Goal: Find specific page/section: Find specific page/section

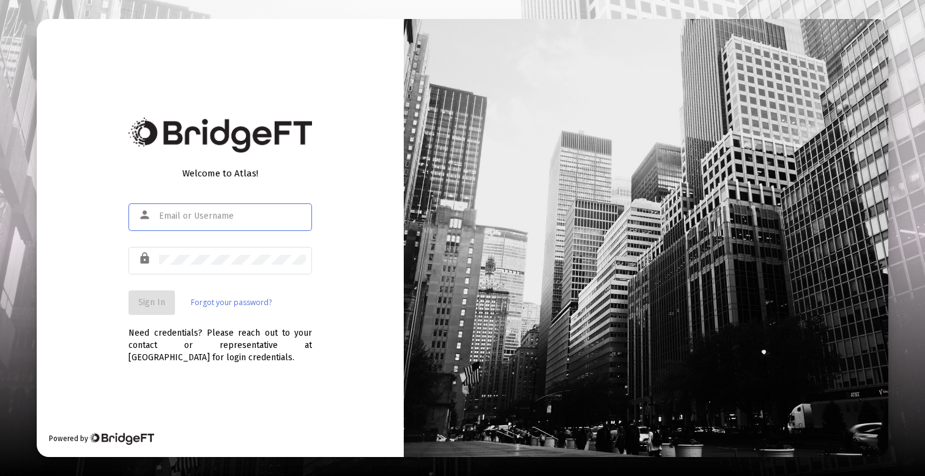
type input "[PERSON_NAME][EMAIL_ADDRESS][DOMAIN_NAME]"
click at [141, 308] on button "Sign In" at bounding box center [152, 302] width 47 height 24
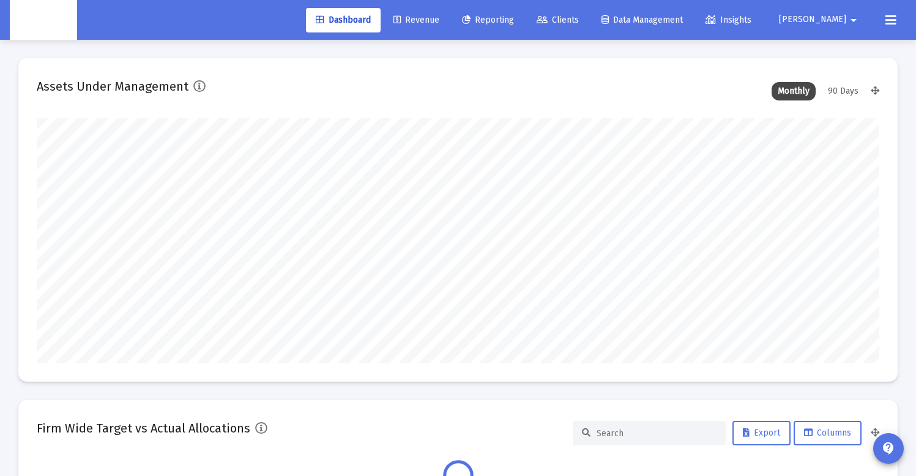
scroll to position [245, 843]
click at [589, 24] on link "Clients" at bounding box center [558, 20] width 62 height 24
type input "[DATE]"
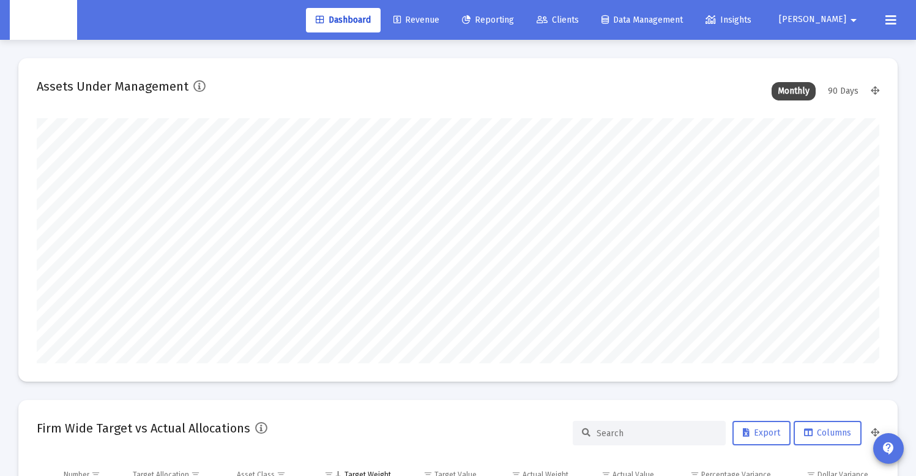
type input "[DATE]"
click at [579, 20] on span "Clients" at bounding box center [558, 20] width 42 height 10
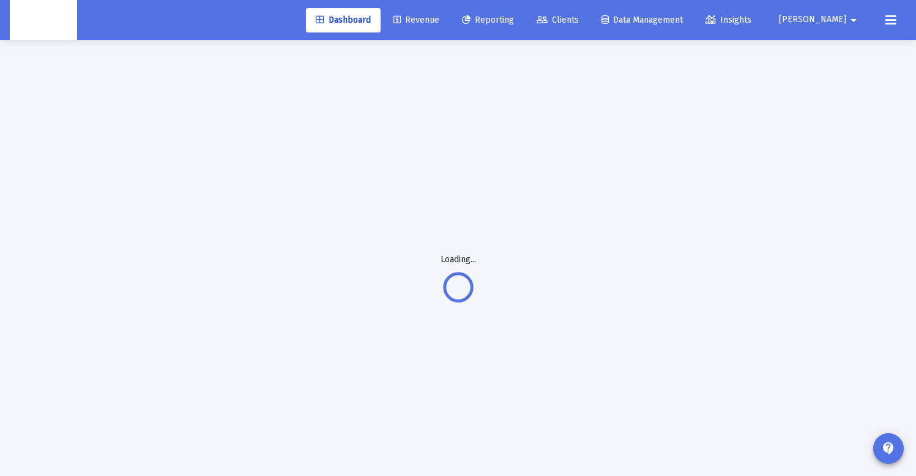
click at [579, 22] on span "Clients" at bounding box center [558, 20] width 42 height 10
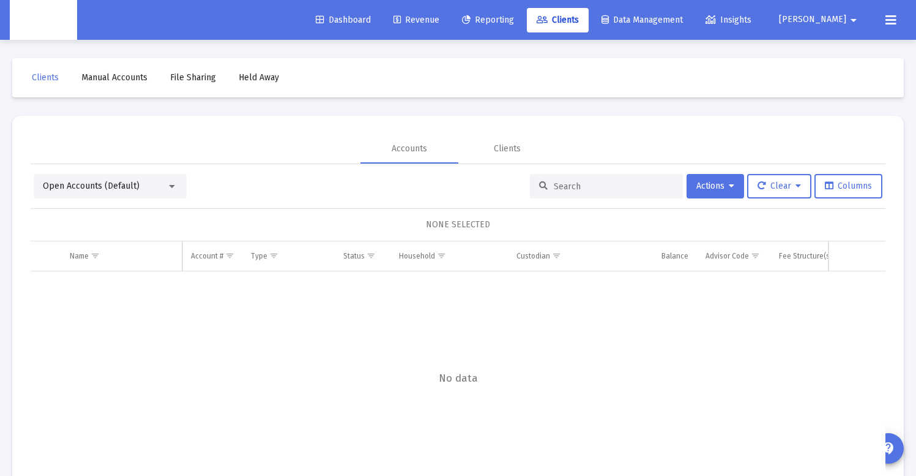
click at [561, 190] on input at bounding box center [614, 186] width 120 height 10
paste input "8RU05021"
type input "8RU05021"
click at [172, 182] on div at bounding box center [171, 186] width 11 height 10
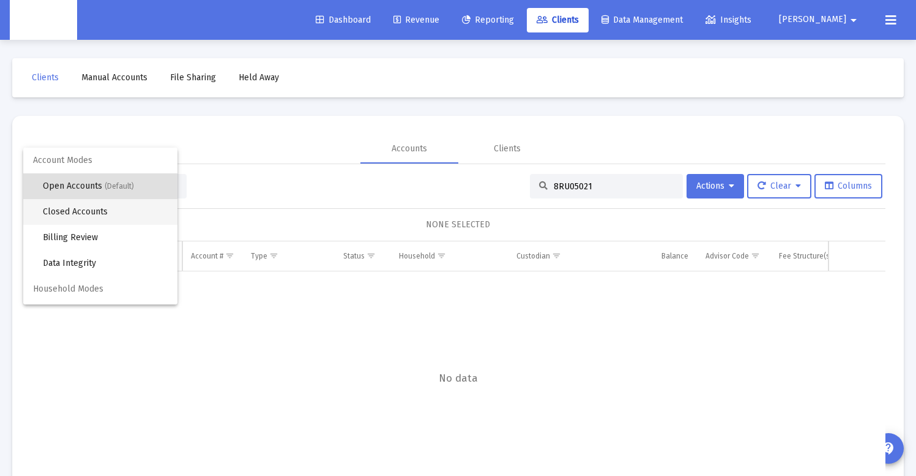
click at [117, 217] on span "Closed Accounts" at bounding box center [105, 212] width 125 height 26
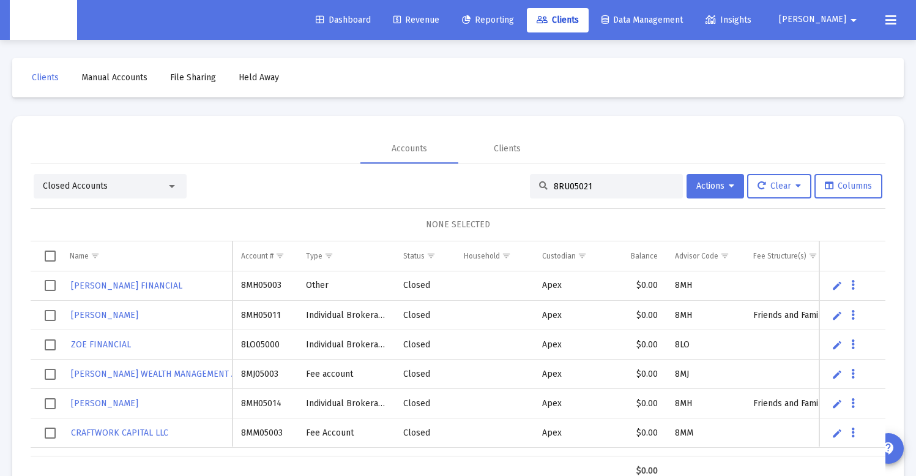
click at [594, 184] on input "8RU05021" at bounding box center [614, 186] width 120 height 10
paste input "8RU05021"
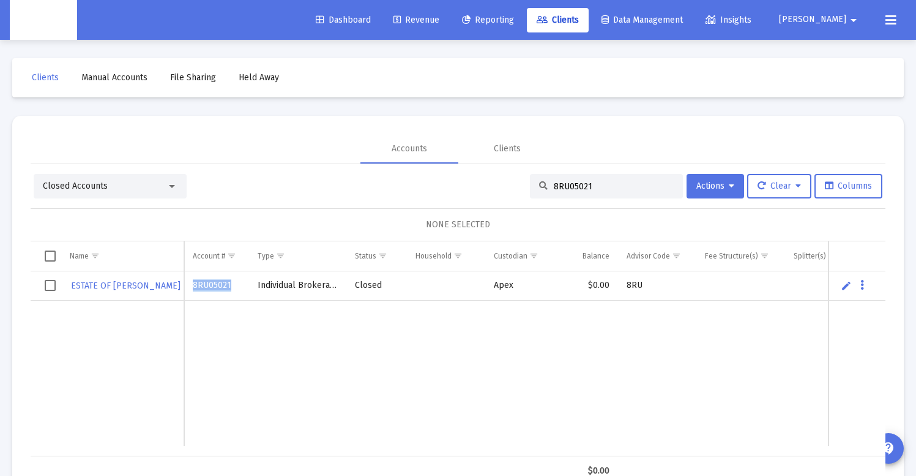
drag, startPoint x: 231, startPoint y: 286, endPoint x: 191, endPoint y: 286, distance: 40.4
click at [191, 286] on td "8RU05021" at bounding box center [216, 285] width 65 height 29
copy span "8RU05021"
click at [600, 186] on input "8RU05021" at bounding box center [614, 186] width 120 height 10
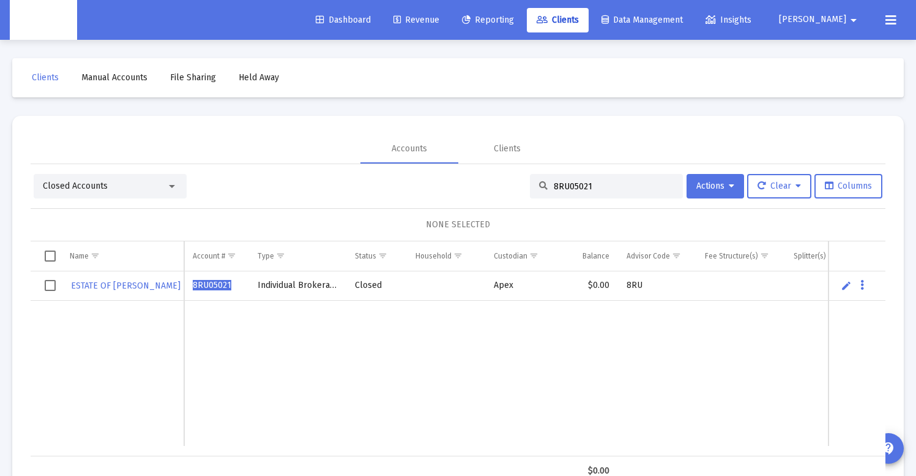
click at [600, 186] on input "8RU05021" at bounding box center [614, 186] width 120 height 10
click at [571, 185] on input "8RU05021" at bounding box center [614, 186] width 120 height 10
paste input "VX05013"
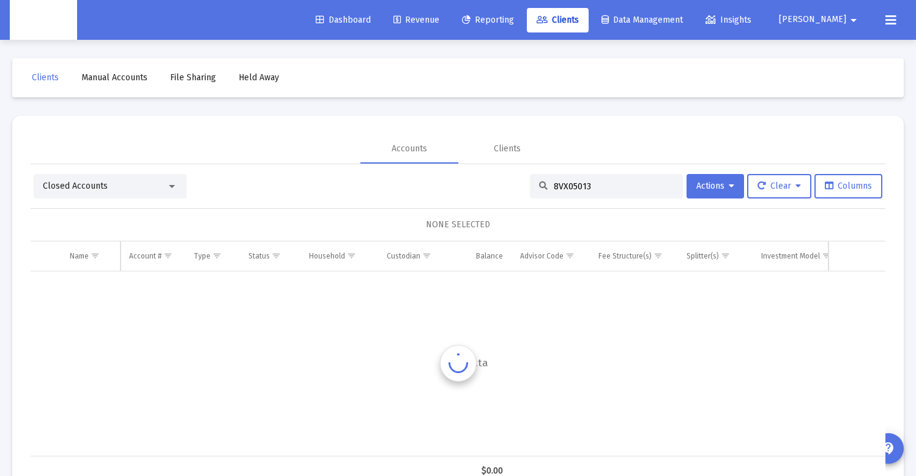
type input "8VX05013"
click at [120, 182] on div "Closed Accounts" at bounding box center [105, 186] width 124 height 12
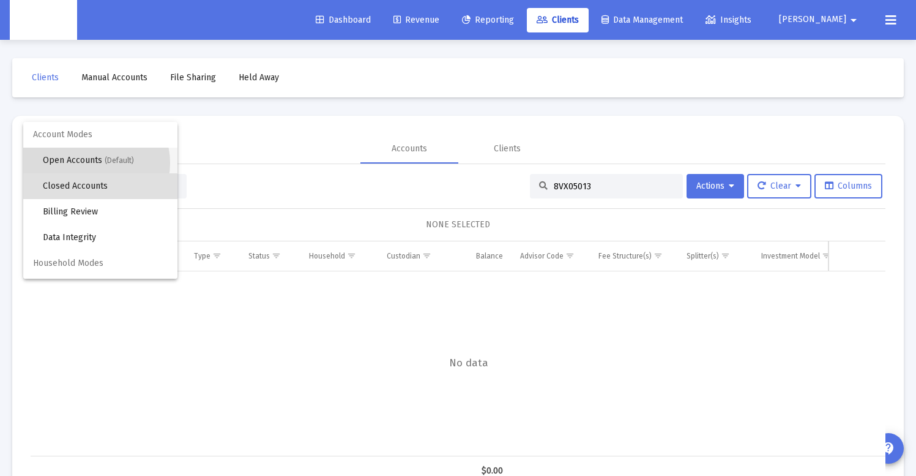
click at [95, 163] on span "Open Accounts (Default)" at bounding box center [105, 161] width 125 height 26
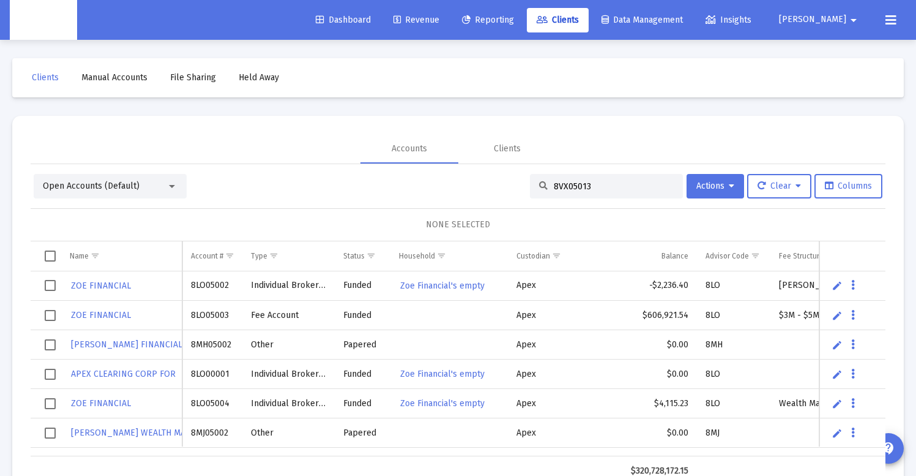
click at [606, 188] on input "8VX05013" at bounding box center [614, 186] width 120 height 10
